Goal: Task Accomplishment & Management: Complete application form

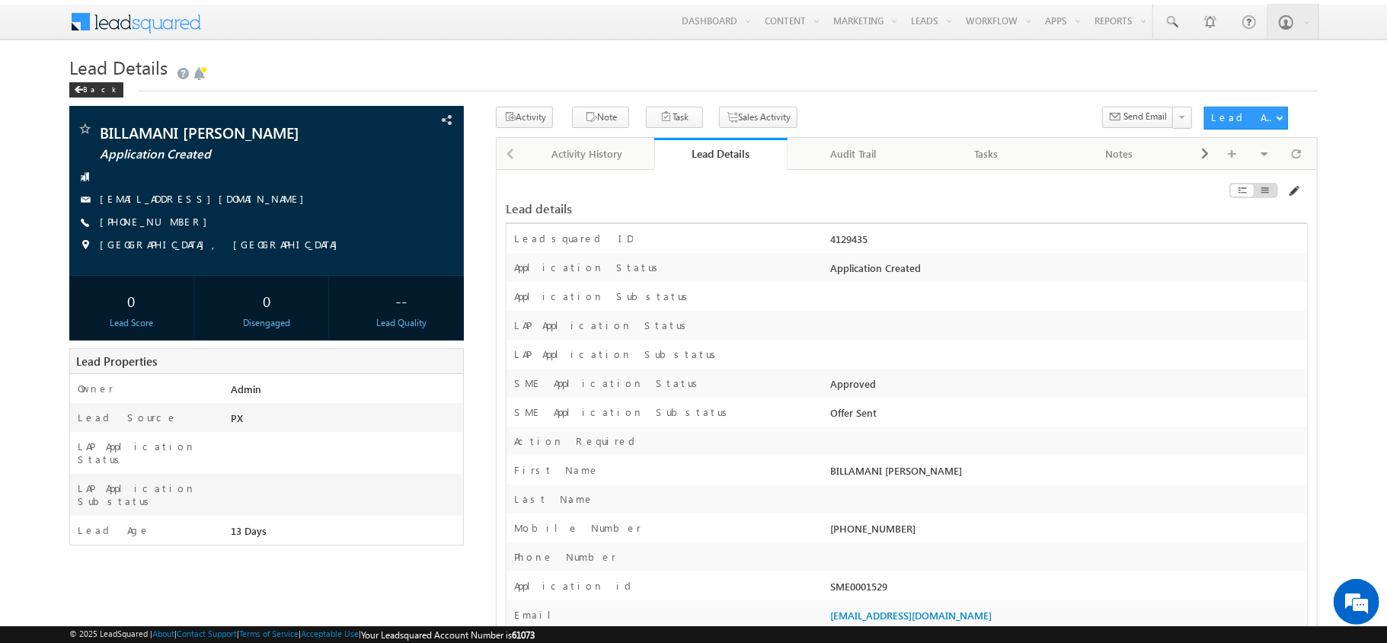
click at [1293, 190] on span at bounding box center [1293, 191] width 12 height 12
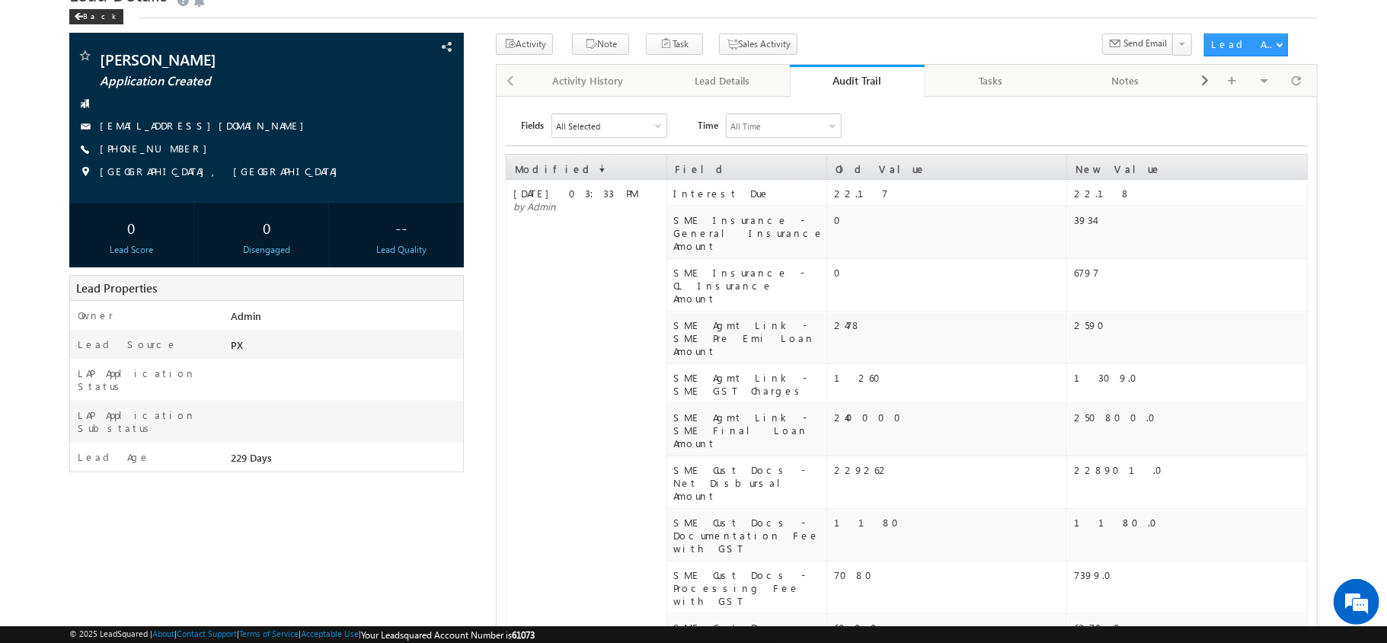
scroll to position [73, 0]
click at [728, 81] on div "Lead Details" at bounding box center [722, 81] width 108 height 18
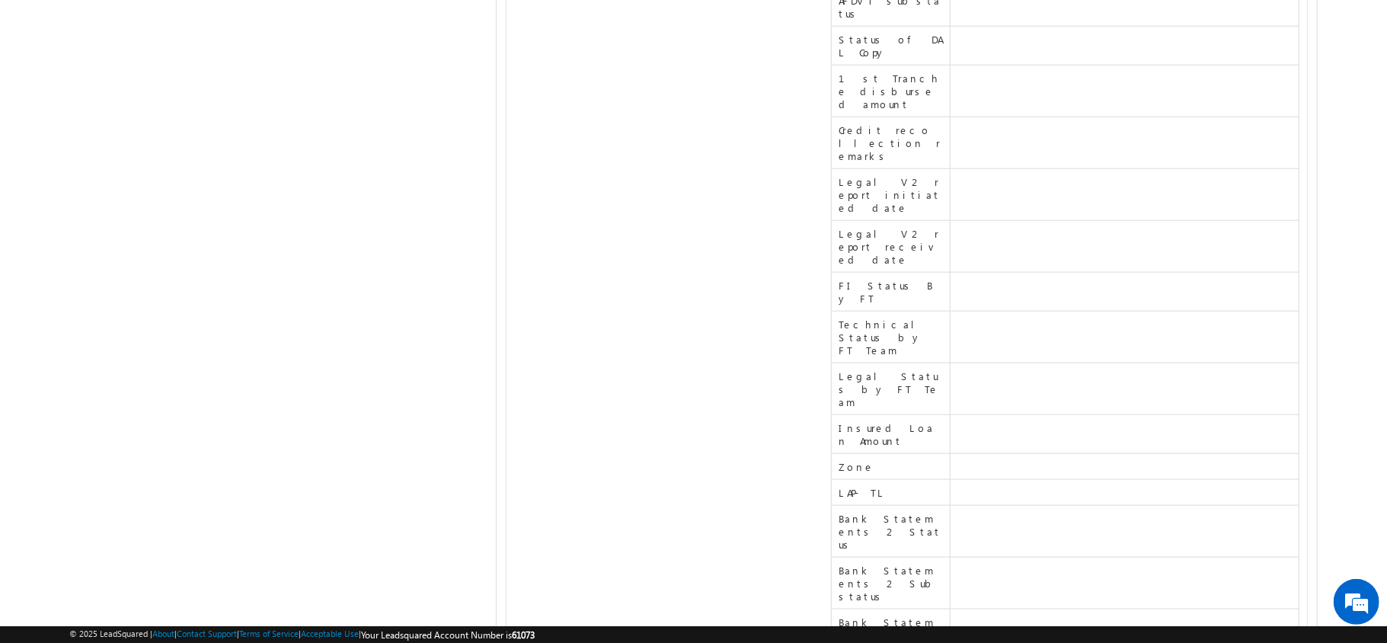
scroll to position [18294, 0]
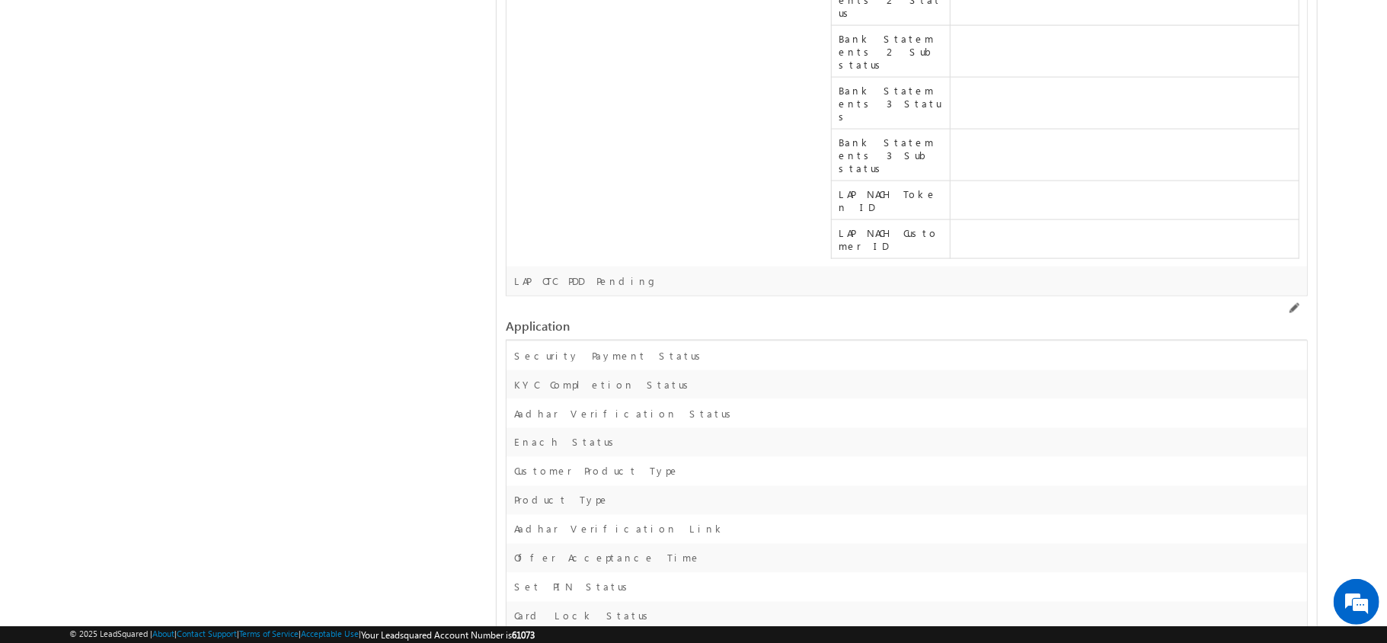
copy div "[STREET_ADDRESS][PERSON_NAME][PERSON_NAME]"
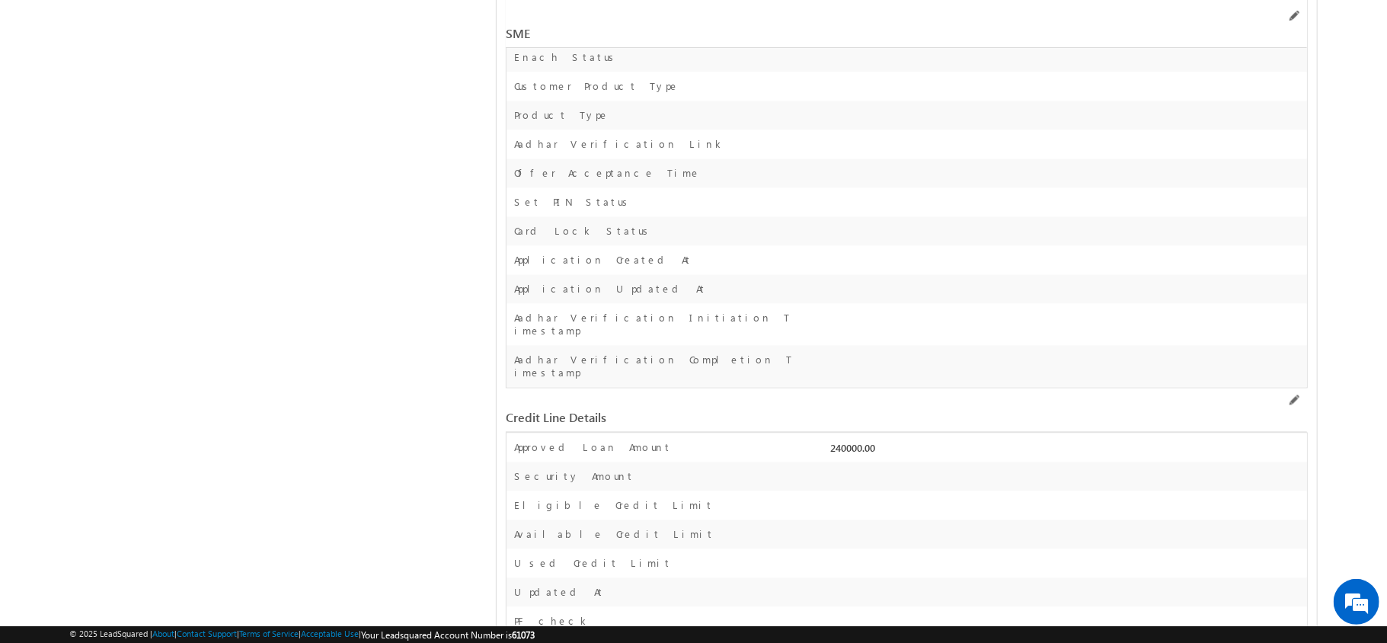
scroll to position [18671, 0]
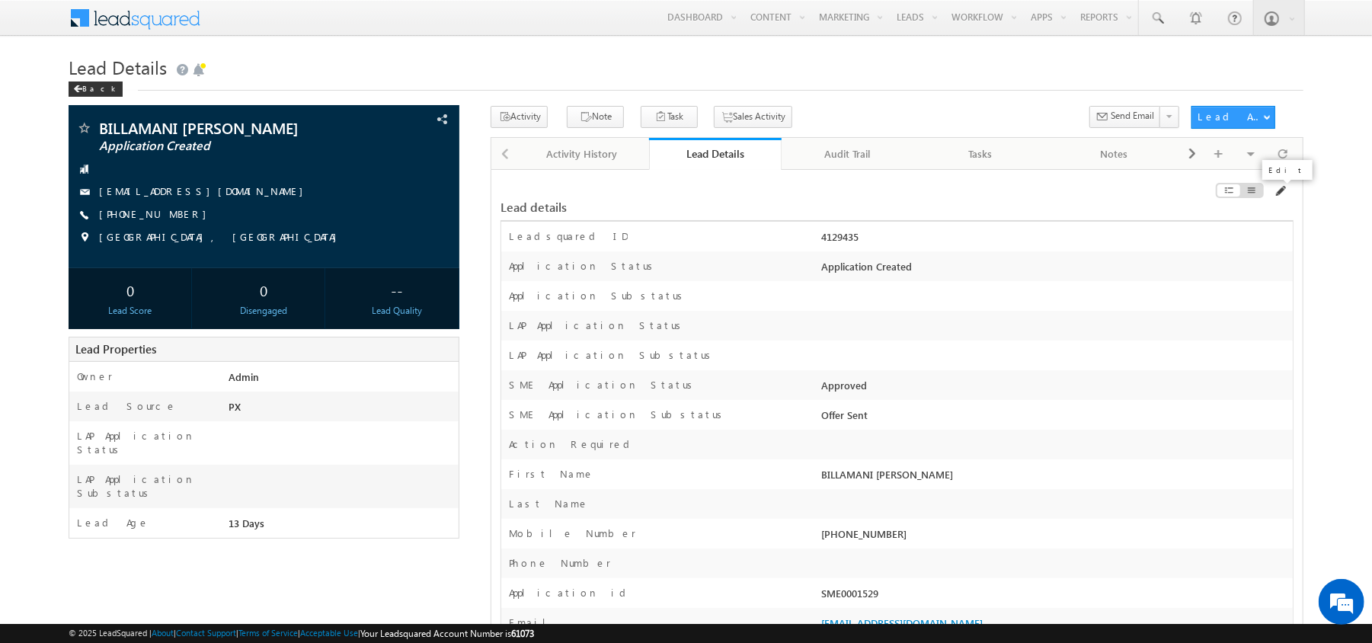
click at [1284, 192] on span at bounding box center [1280, 191] width 12 height 12
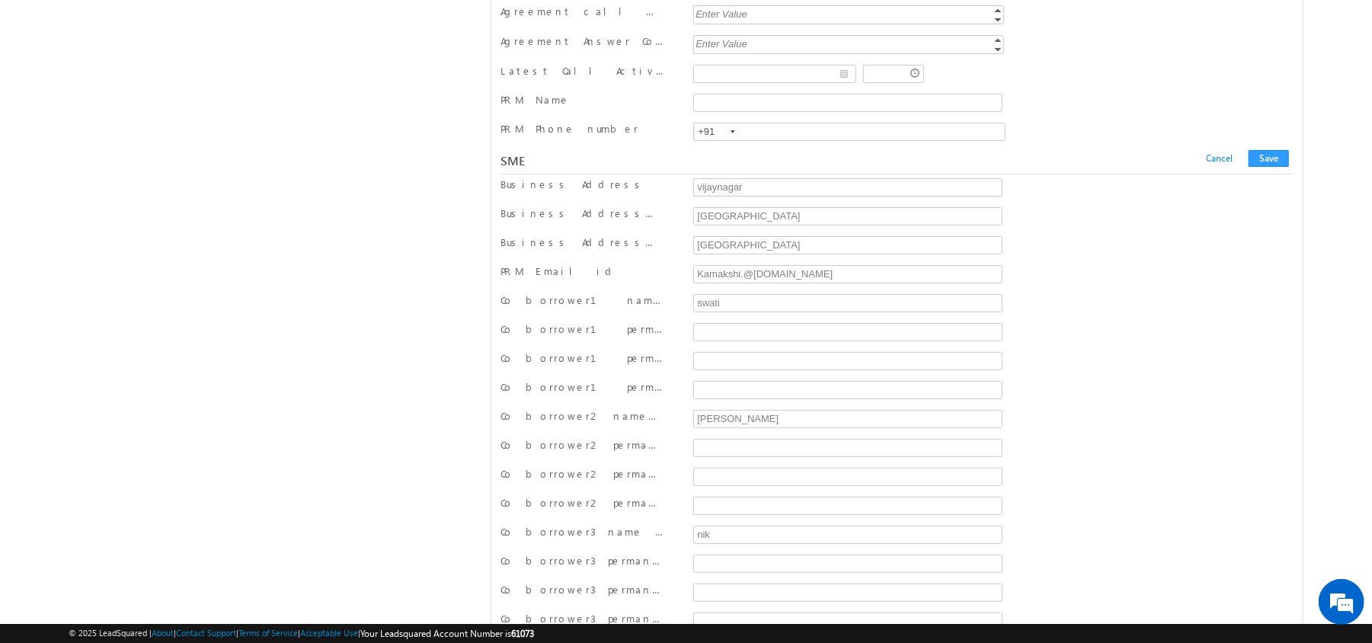
scroll to position [17062, 0]
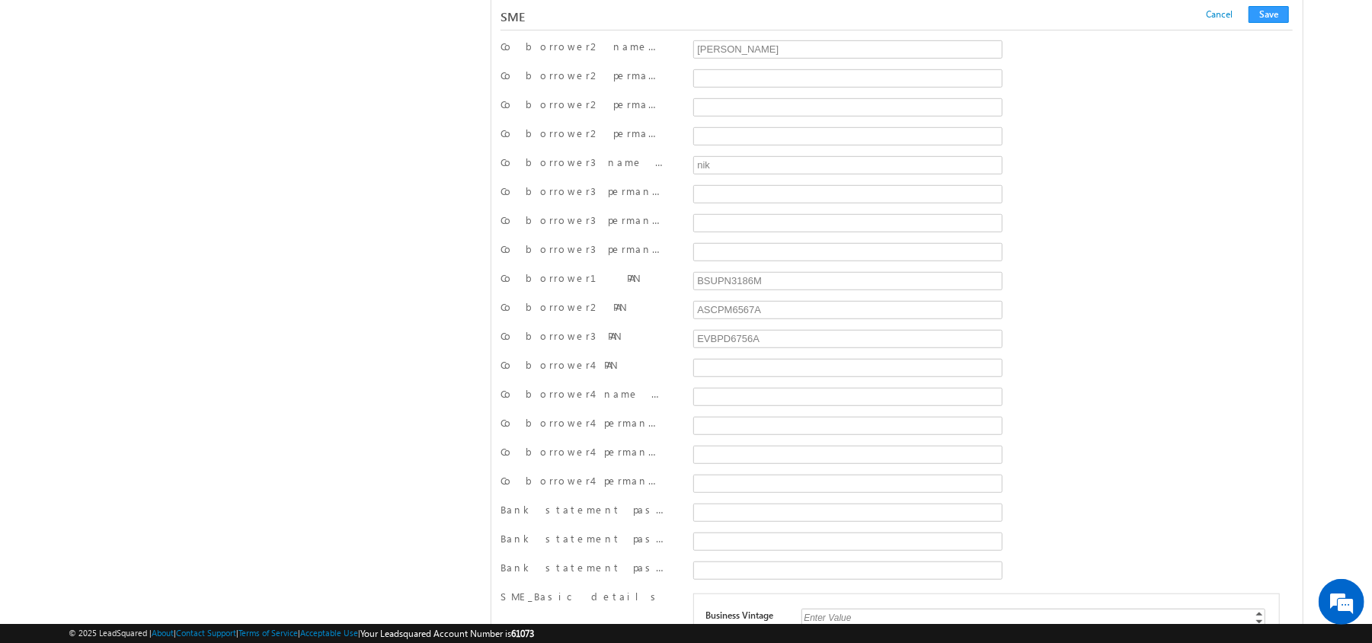
paste input "C/O Raj Bhojwani, House No 103, Ward No #40, Indira Nagar Chowk, Choukhadiya pa…"
type input "C/O Raj Bhojwani, House No 103, Ward No #40, Indira Nagar Chowk, Choukhadiya pa…"
click at [727, 30] on input "Co borrower1 permanent address state" at bounding box center [847, 20] width 309 height 18
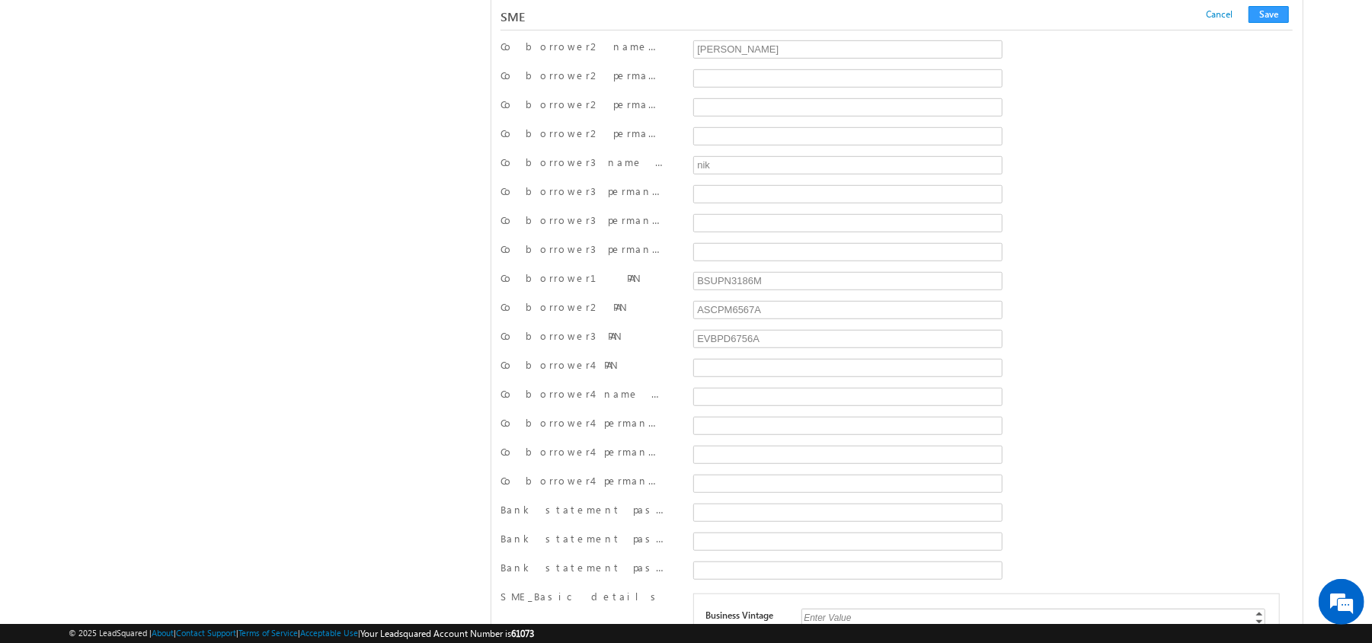
scroll to position [0, 0]
click at [729, 91] on div at bounding box center [848, 80] width 318 height 23
click at [722, 88] on input "Co borrower2 permanent address" at bounding box center [847, 78] width 309 height 18
paste input "S/O: Gopichand Rathod, Sr No-14, Ward No-3, Ramnagar, Deccan Collage Road, Near…"
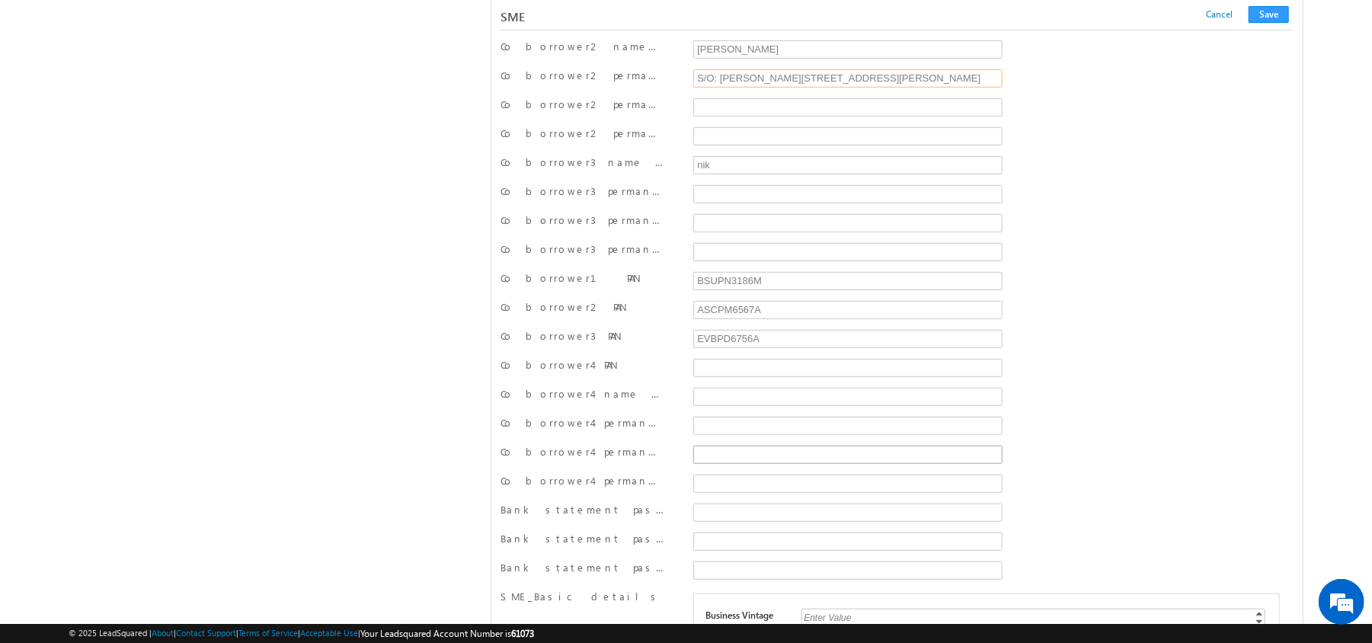
type input "S/O: Gopichand Rathod, Sr No-14, Ward No-3, Ramnagar, Deccan Collage Road, Near…"
click at [711, 145] on input "Co borrower2 permanent address state" at bounding box center [847, 136] width 309 height 18
click at [719, 203] on input "Co borrower3 permanent address" at bounding box center [847, 194] width 309 height 18
paste input "[STREET_ADDRESS][PERSON_NAME][PERSON_NAME]"
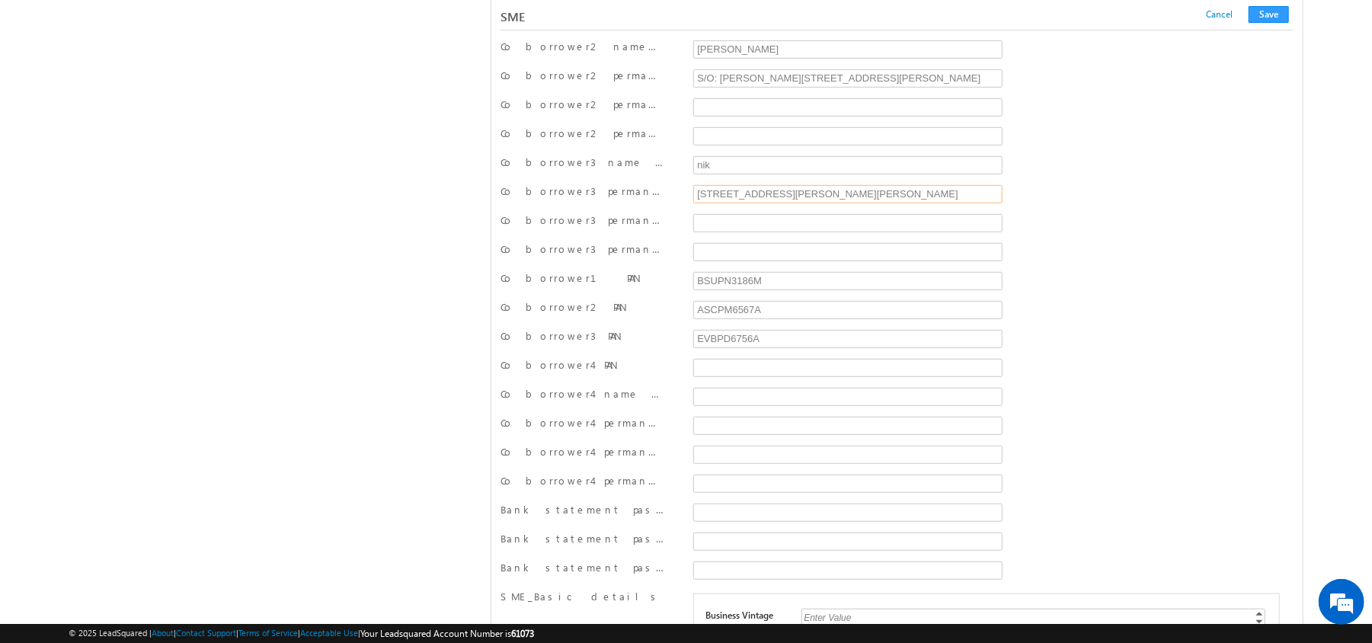
scroll to position [0, 169]
type input "[STREET_ADDRESS][PERSON_NAME][PERSON_NAME]"
click at [722, 232] on input "Co borrower3 permanent address city" at bounding box center [847, 223] width 309 height 18
type input "Salem"
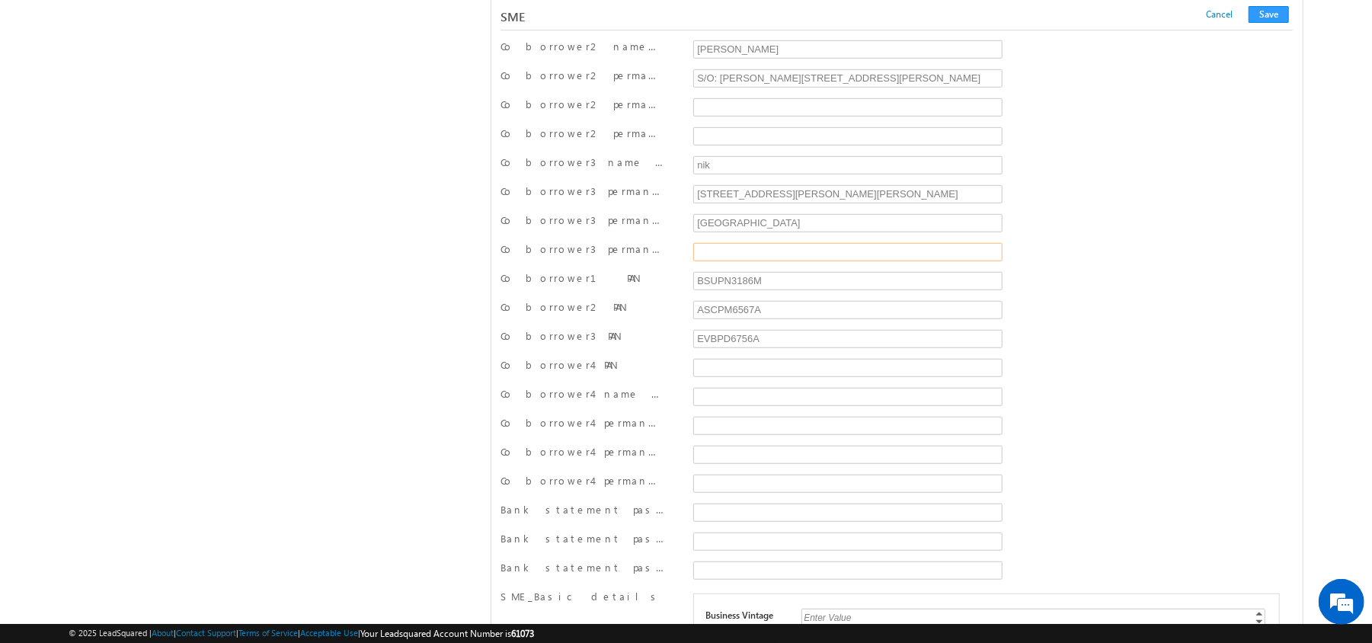
click at [733, 261] on input "Co borrower3 permanent address state" at bounding box center [847, 252] width 309 height 18
type input "TN"
click at [711, 117] on input "Co borrower2 permanent address city" at bounding box center [847, 107] width 309 height 18
type input "Erode"
click at [716, 145] on input "Co borrower2 permanent address state" at bounding box center [847, 136] width 309 height 18
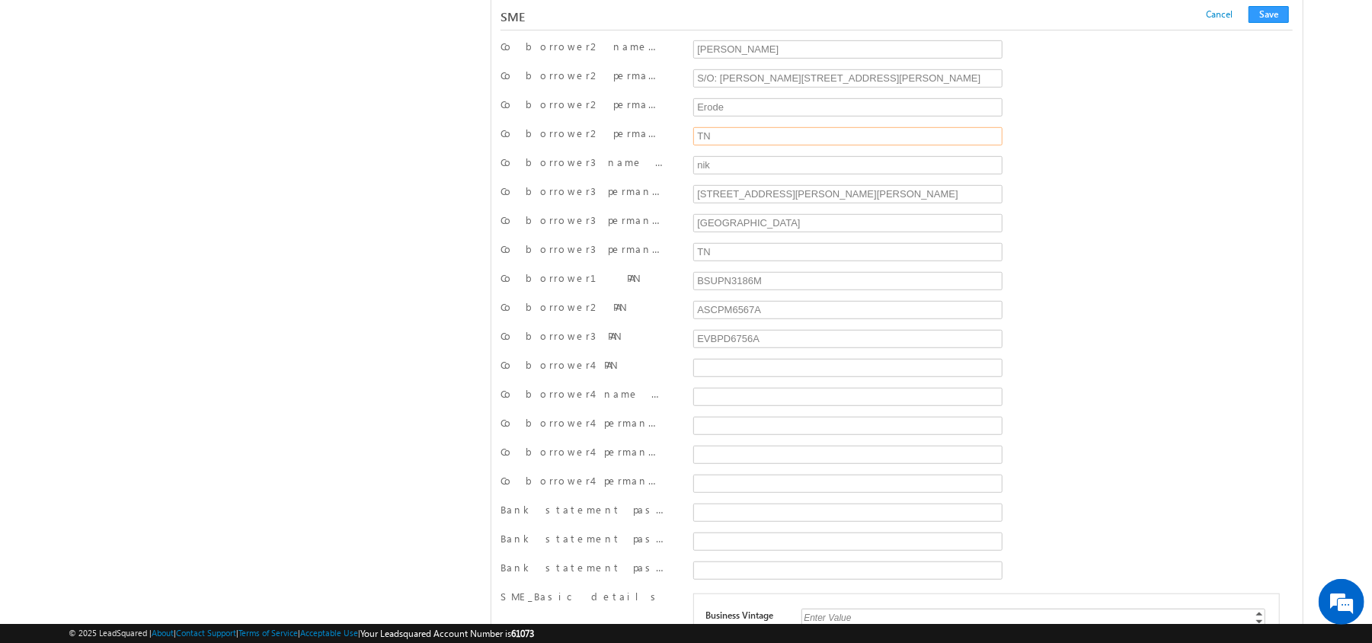
type input "TN"
type input "kovai"
click at [748, 62] on div "shikha" at bounding box center [848, 51] width 318 height 23
click at [730, 30] on input "Co borrower1 permanent address state" at bounding box center [847, 20] width 309 height 18
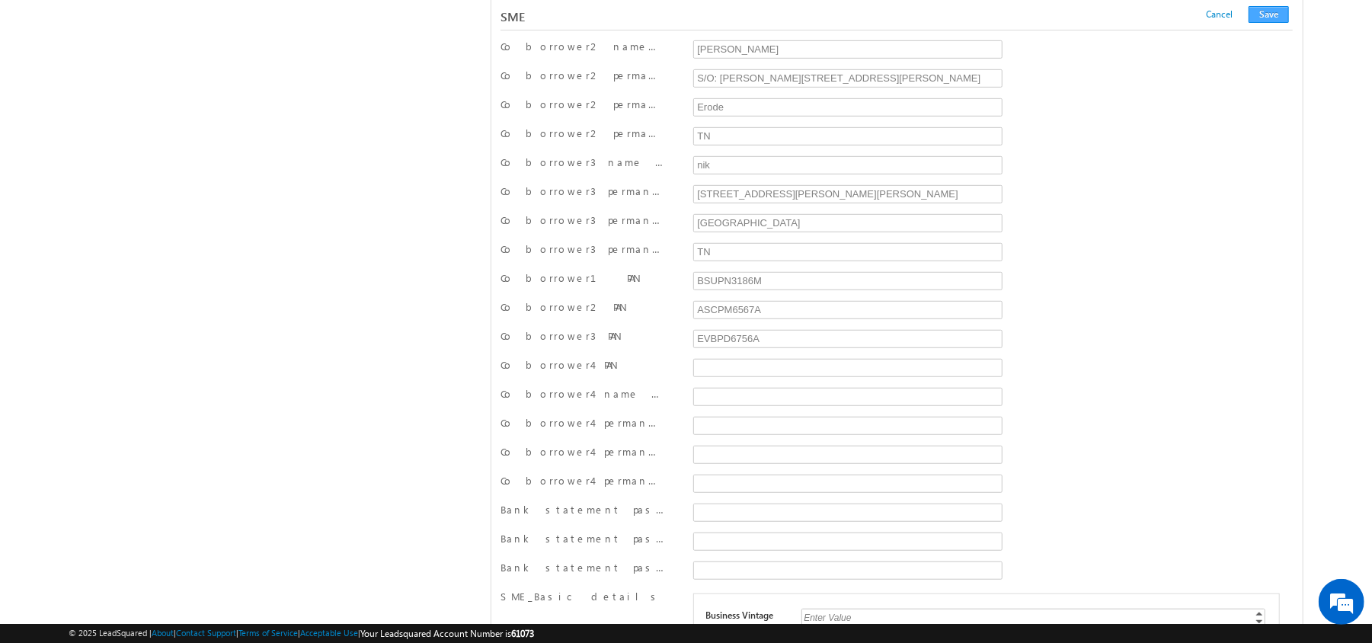
type input "TN"
click at [1257, 19] on button "Save" at bounding box center [1269, 14] width 40 height 17
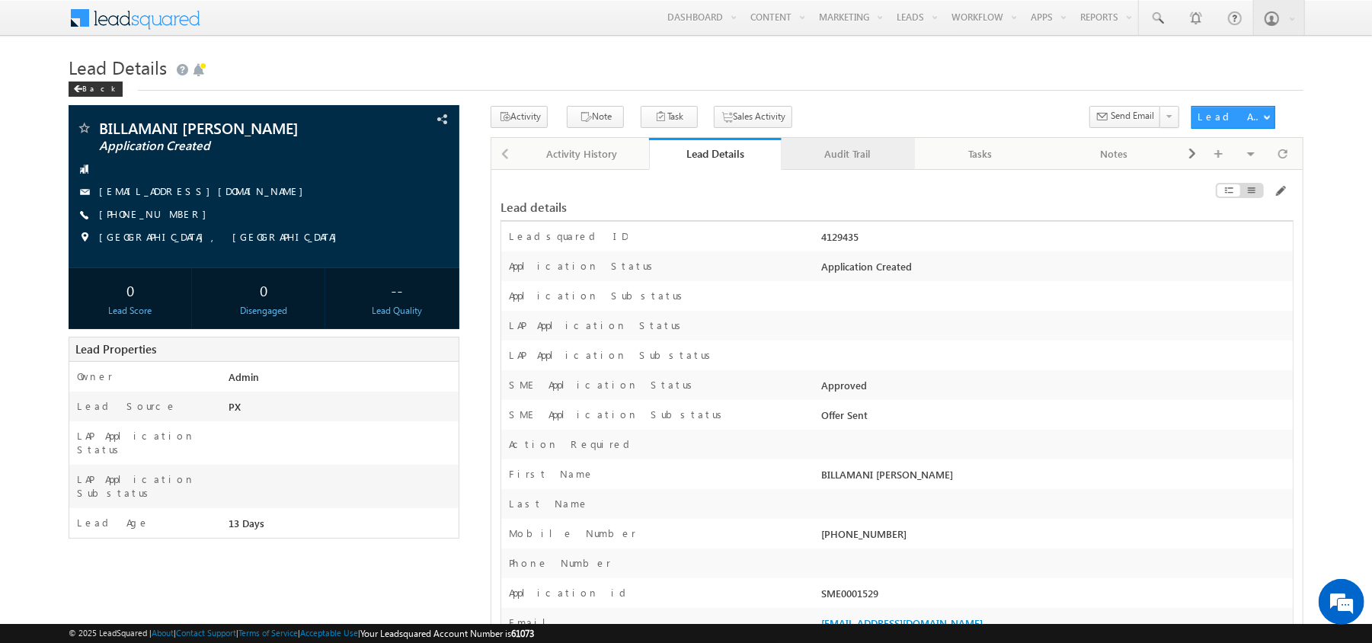
click at [824, 168] on link "Audit Trail" at bounding box center [848, 154] width 133 height 32
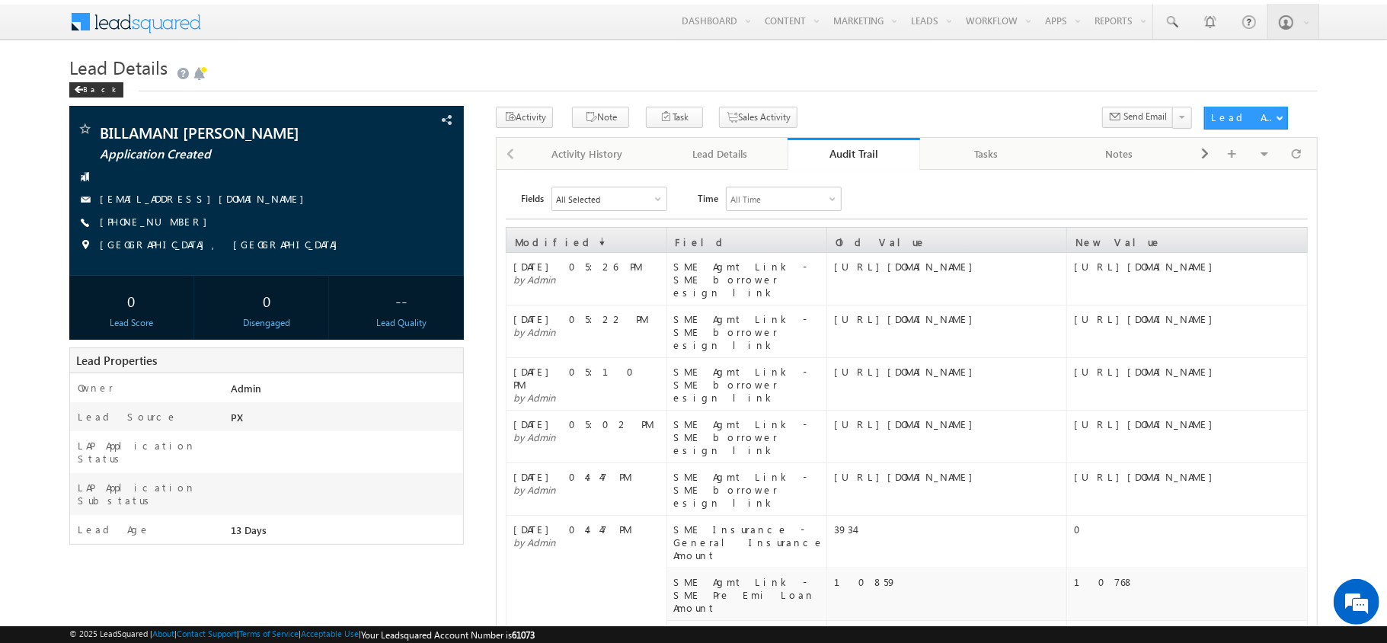
click at [820, 166] on link "Audit Trail" at bounding box center [854, 154] width 133 height 32
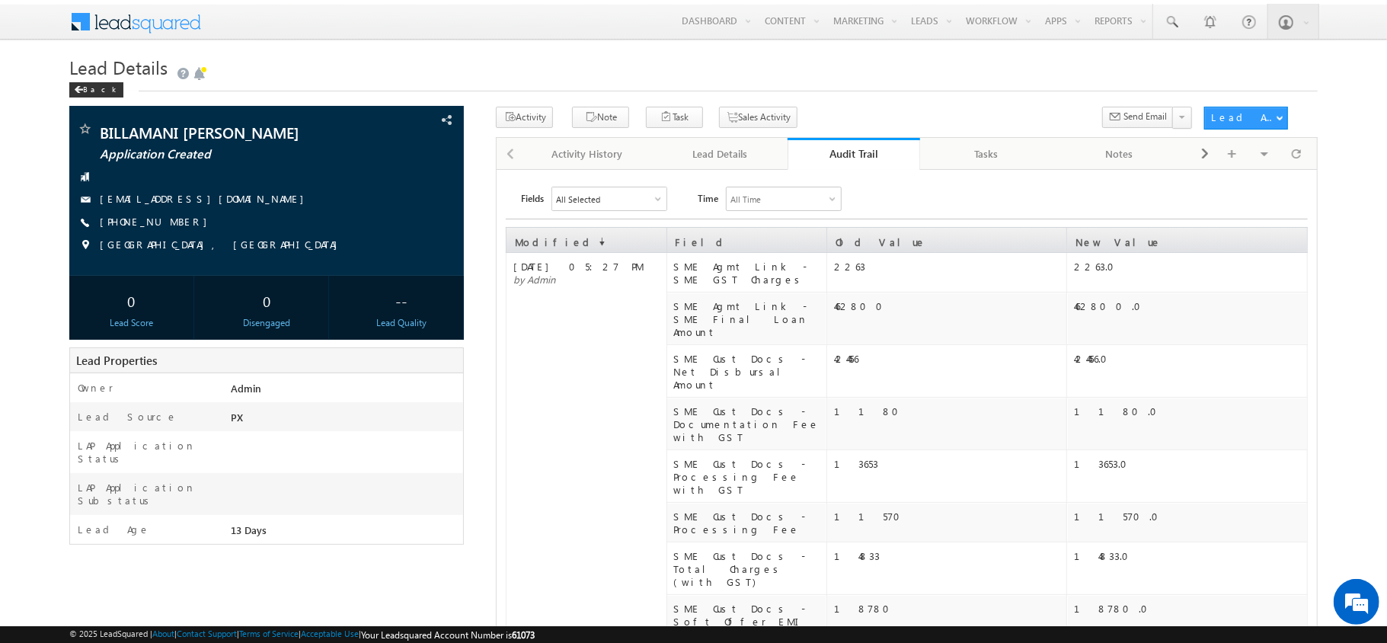
click at [820, 166] on link "Audit Trail" at bounding box center [854, 154] width 133 height 32
click at [868, 159] on div "Audit Trail" at bounding box center [854, 153] width 110 height 14
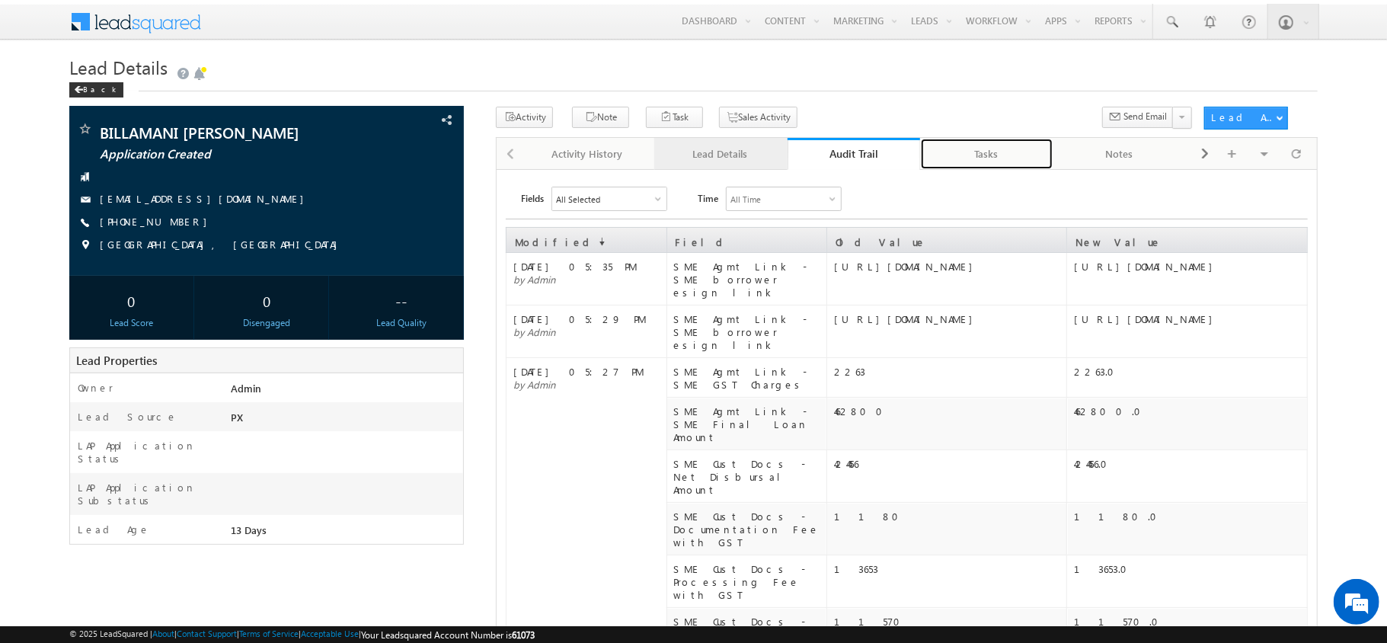
click at [737, 166] on link "Lead Details" at bounding box center [720, 154] width 133 height 32
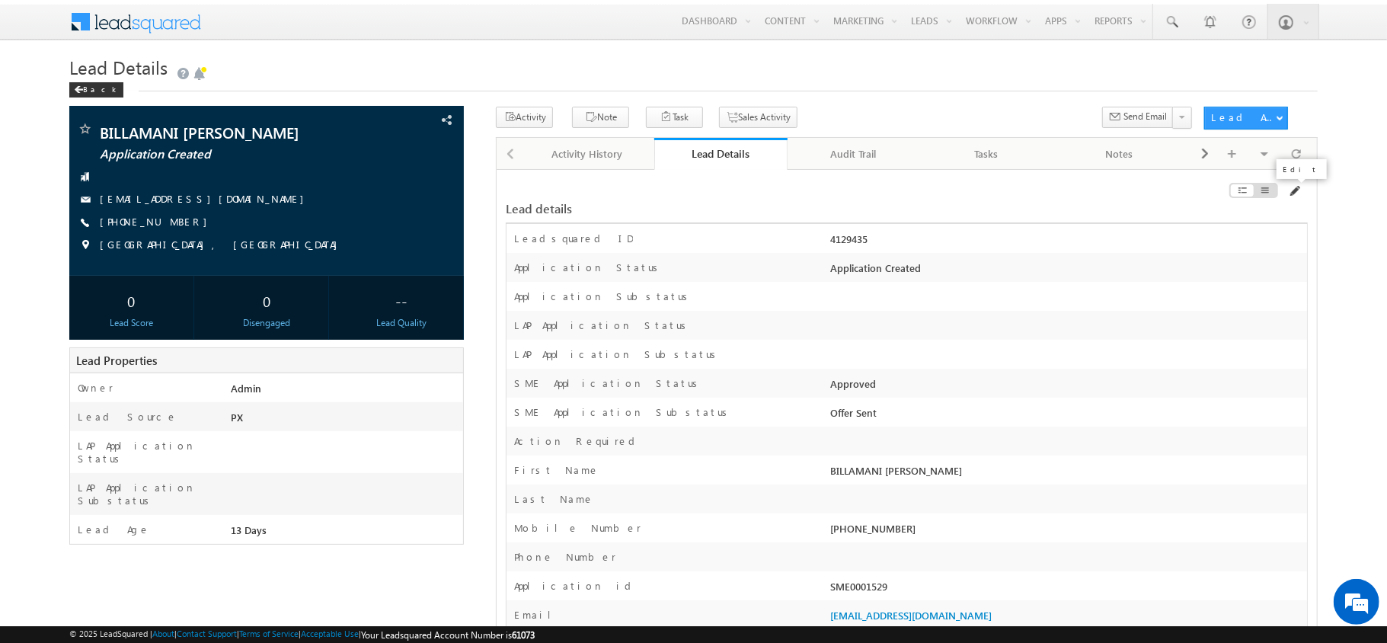
click at [1300, 193] on span at bounding box center [1294, 191] width 12 height 12
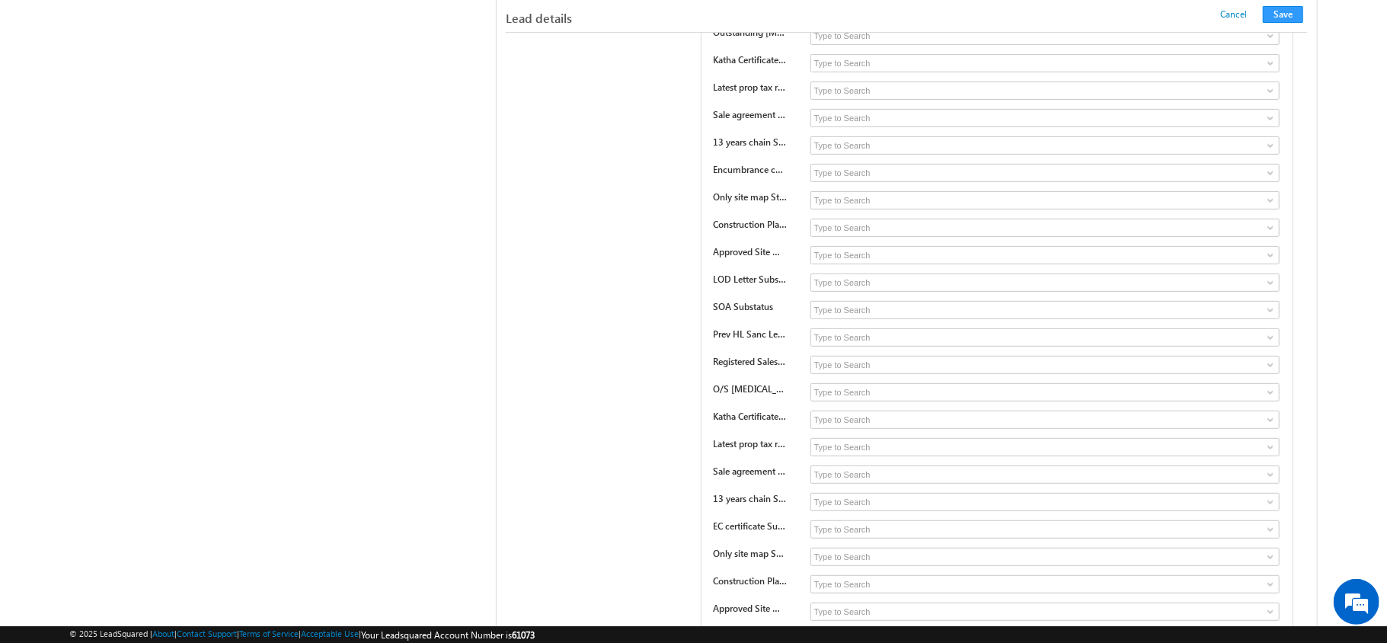
scroll to position [13736, 0]
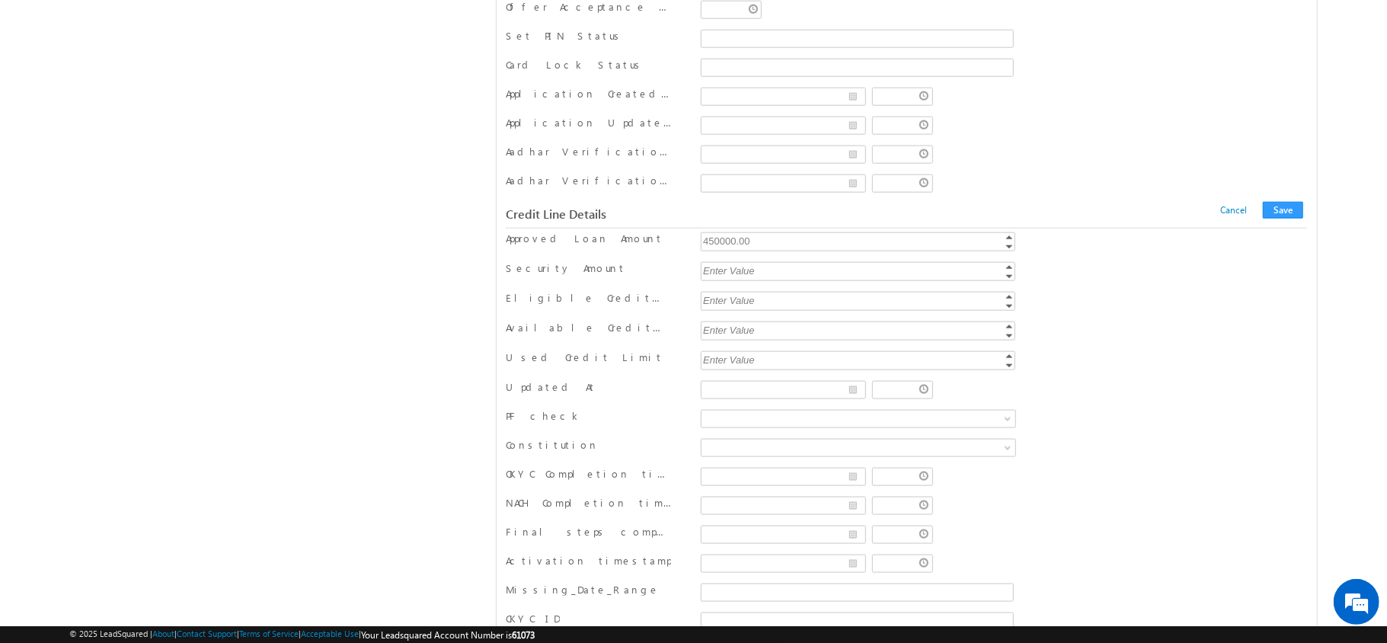
click at [739, 250] on div "450000.00" at bounding box center [859, 241] width 317 height 18
type input "350000"
click at [1283, 222] on div "Credit Line Details Cancel Save Cancel Save" at bounding box center [906, 214] width 801 height 16
click at [1280, 219] on button "Save" at bounding box center [1283, 210] width 40 height 17
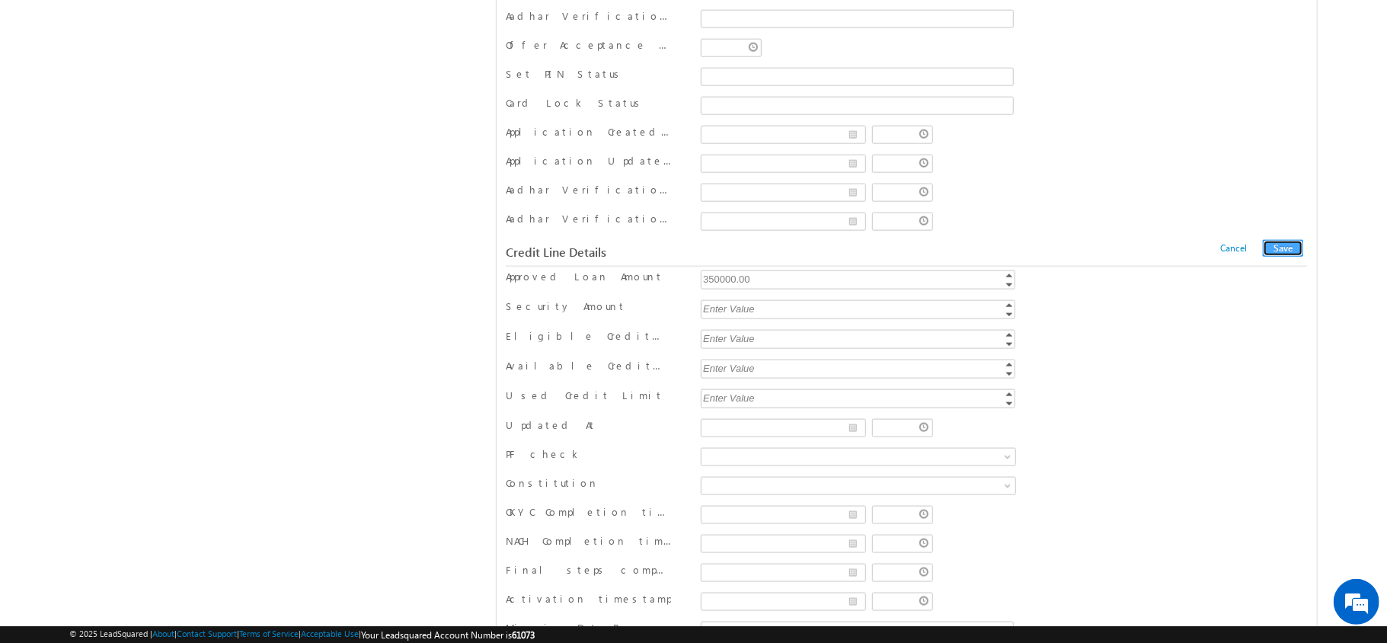
scroll to position [0, 0]
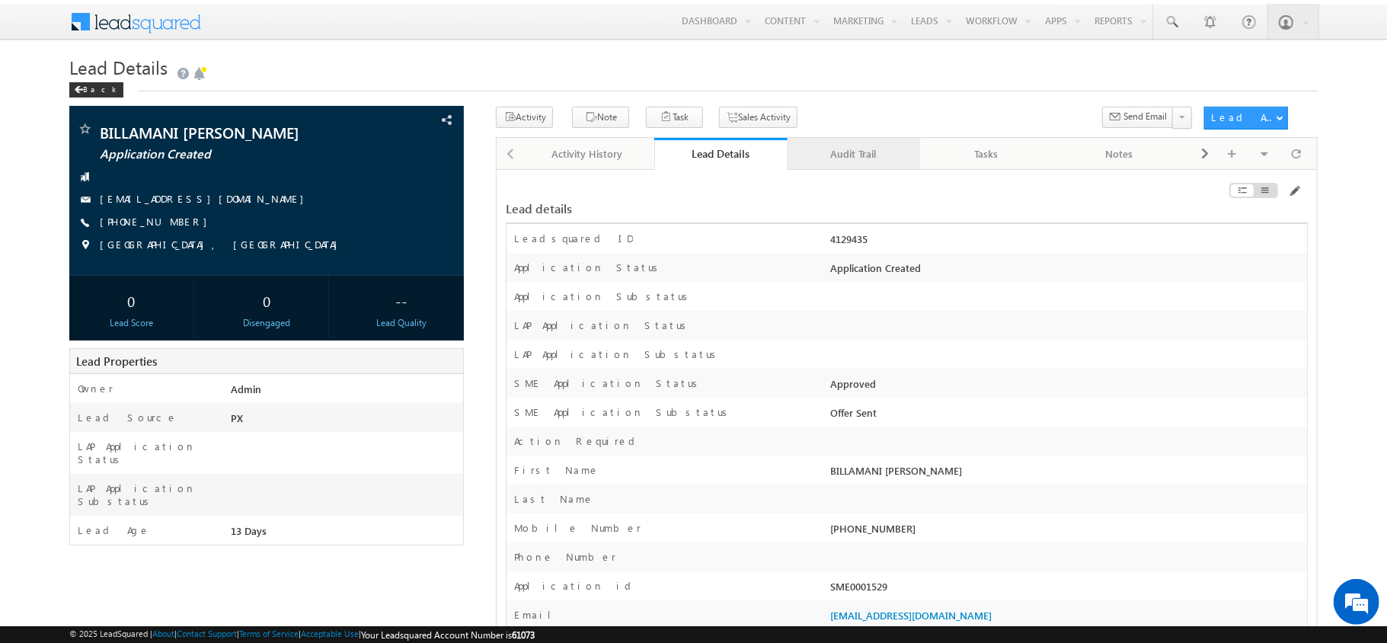
click at [857, 142] on link "Audit Trail" at bounding box center [854, 154] width 133 height 32
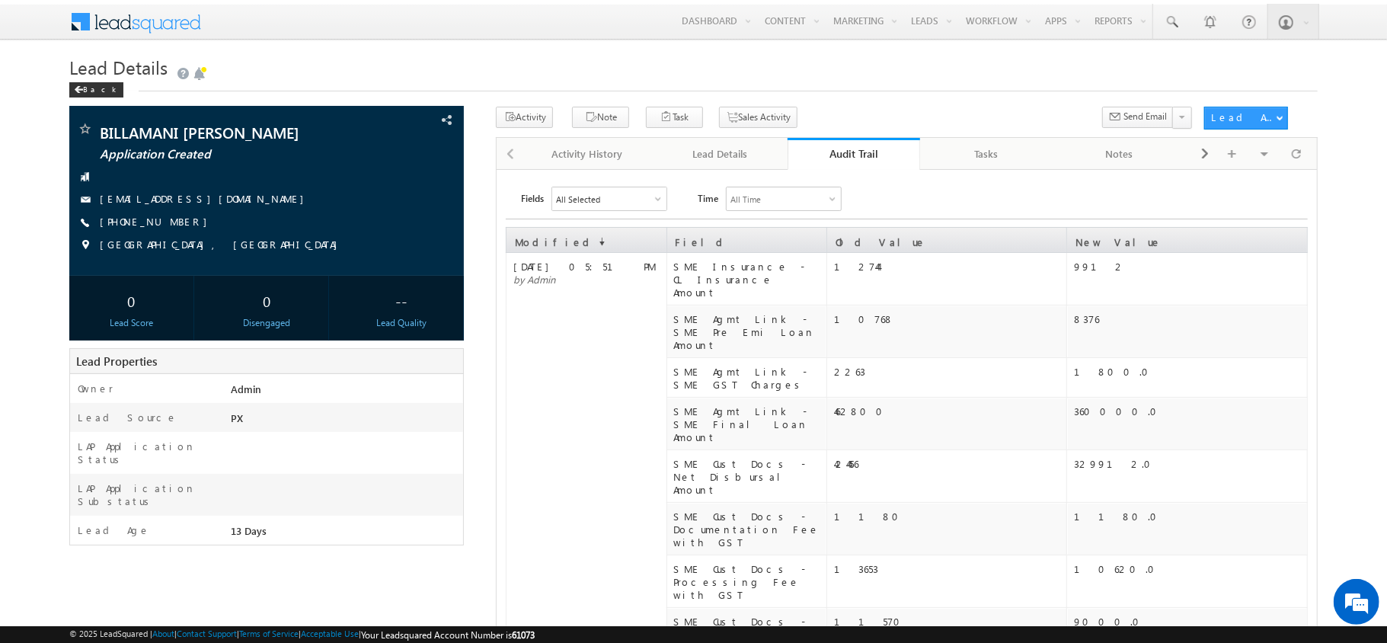
click at [857, 142] on link "Audit Trail" at bounding box center [854, 154] width 133 height 32
